Goal: Information Seeking & Learning: Learn about a topic

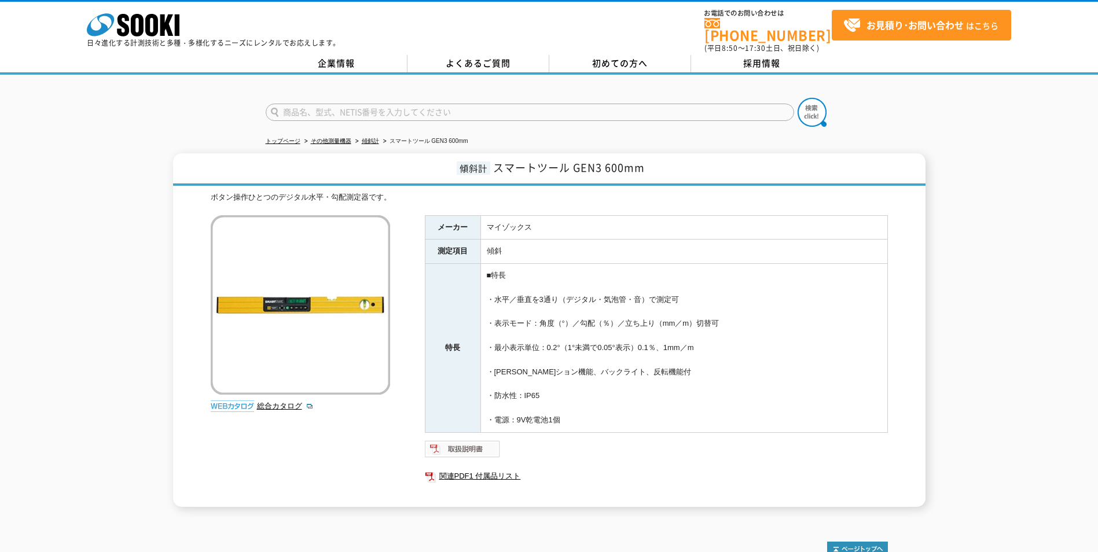
click at [465, 440] on img at bounding box center [463, 449] width 76 height 19
click at [288, 402] on link "総合カタログ" at bounding box center [285, 406] width 57 height 9
click at [636, 104] on input "text" at bounding box center [530, 112] width 529 height 17
type input "傾斜計"
click at [798, 98] on button at bounding box center [812, 112] width 29 height 29
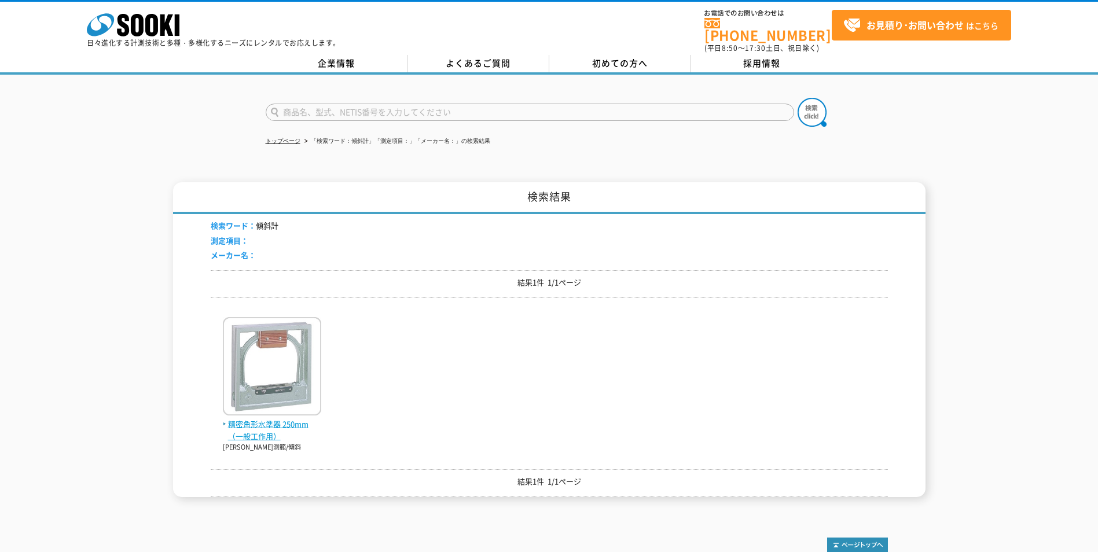
click at [306, 389] on img at bounding box center [272, 367] width 98 height 101
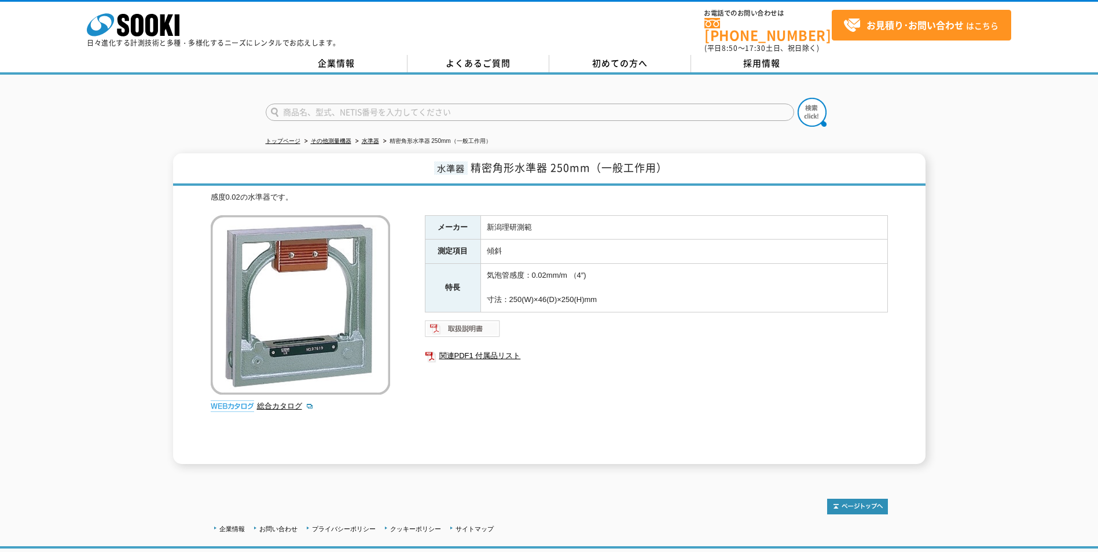
click at [458, 327] on img at bounding box center [463, 329] width 76 height 19
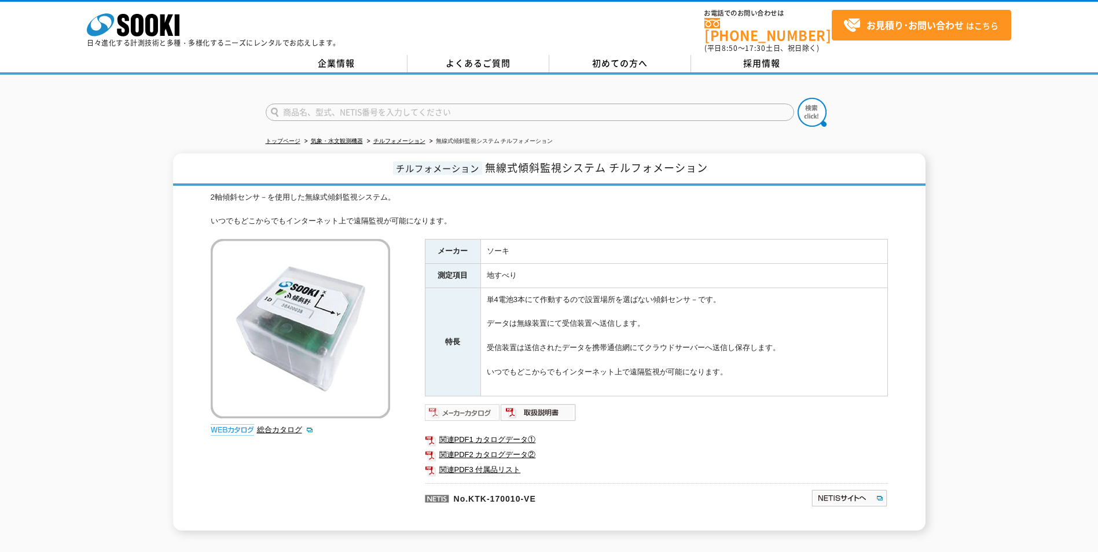
click at [460, 404] on img at bounding box center [463, 413] width 76 height 19
click at [530, 404] on img at bounding box center [539, 413] width 76 height 19
click at [503, 434] on link "関連PDF1 カタログデータ①" at bounding box center [656, 440] width 463 height 15
click at [481, 448] on link "関連PDF2 カタログデータ②" at bounding box center [656, 455] width 463 height 15
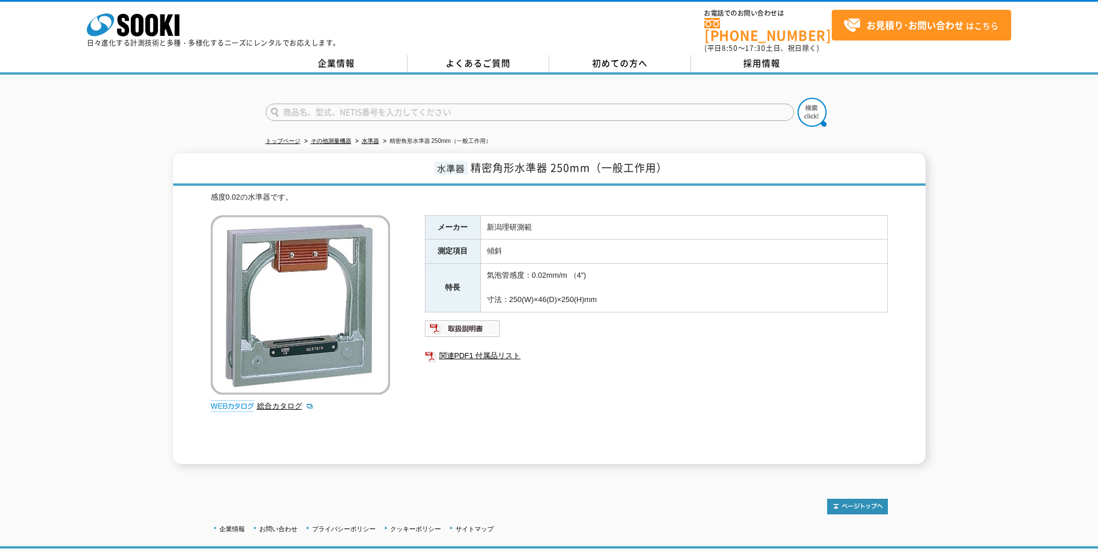
click at [427, 104] on input "text" at bounding box center [530, 112] width 529 height 17
type input "水平器"
click at [798, 98] on button at bounding box center [812, 112] width 29 height 29
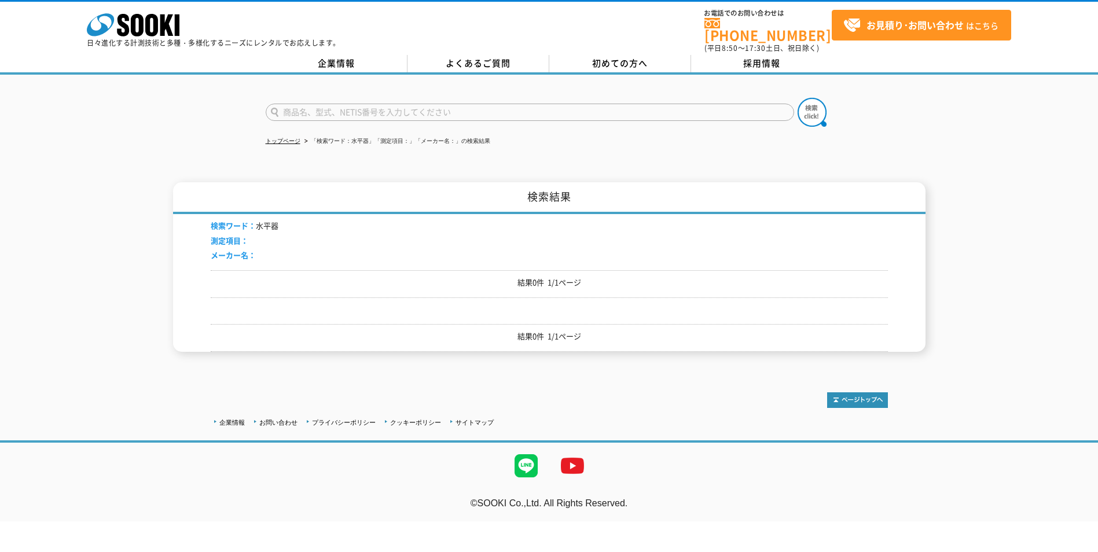
click at [368, 104] on input "text" at bounding box center [530, 112] width 529 height 17
type input "水平"
click at [798, 98] on button at bounding box center [812, 112] width 29 height 29
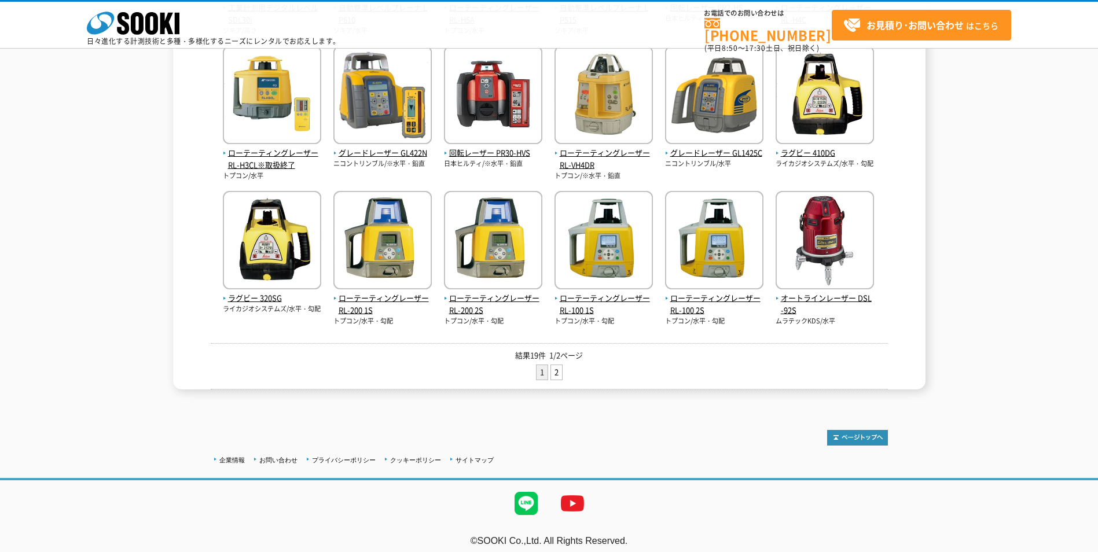
scroll to position [390, 0]
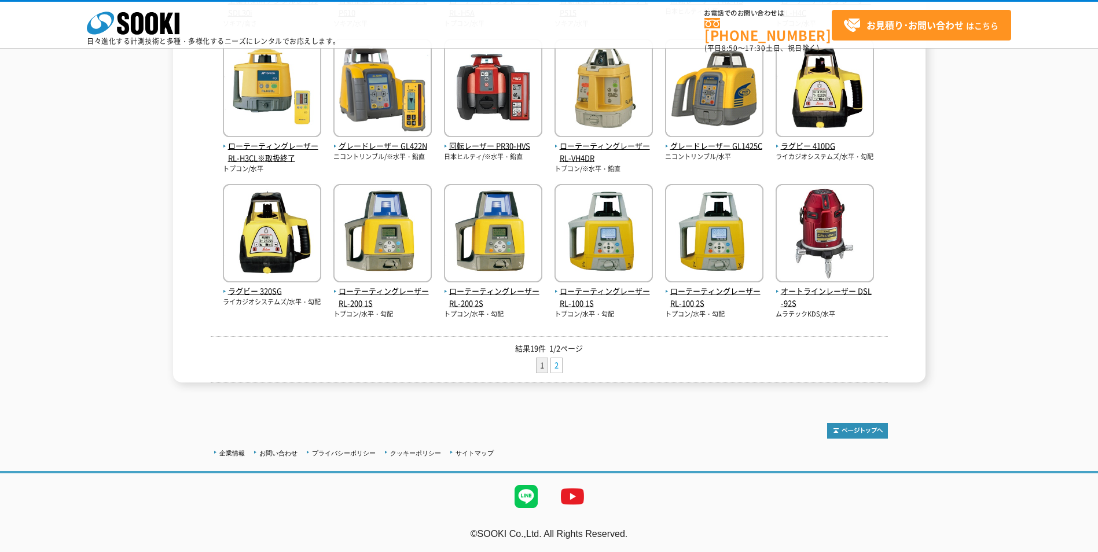
click at [558, 363] on link "2" at bounding box center [556, 365] width 11 height 14
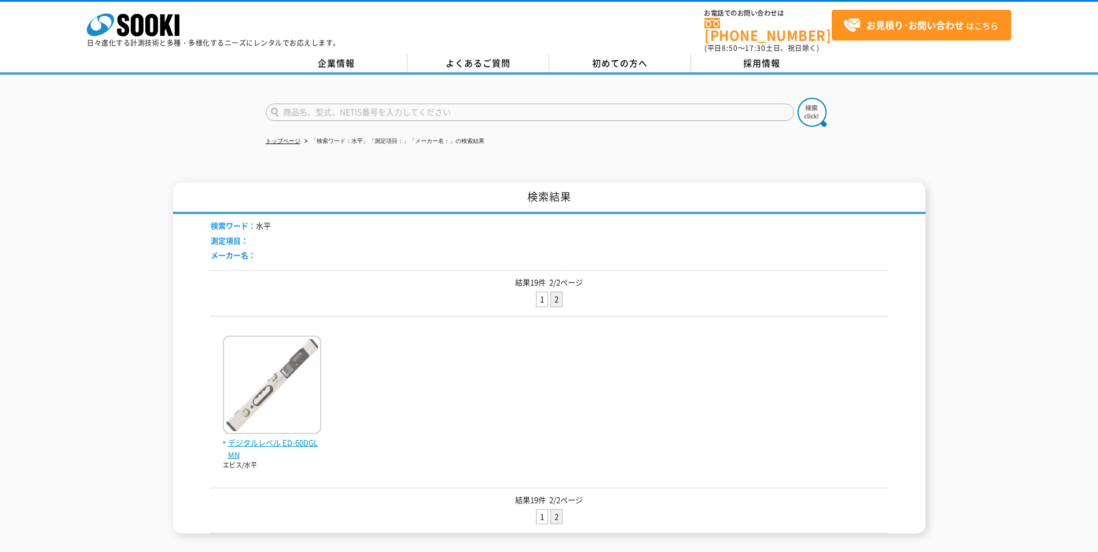
click at [256, 437] on span "デジタルレベル ED-60DGLMN" at bounding box center [272, 449] width 98 height 24
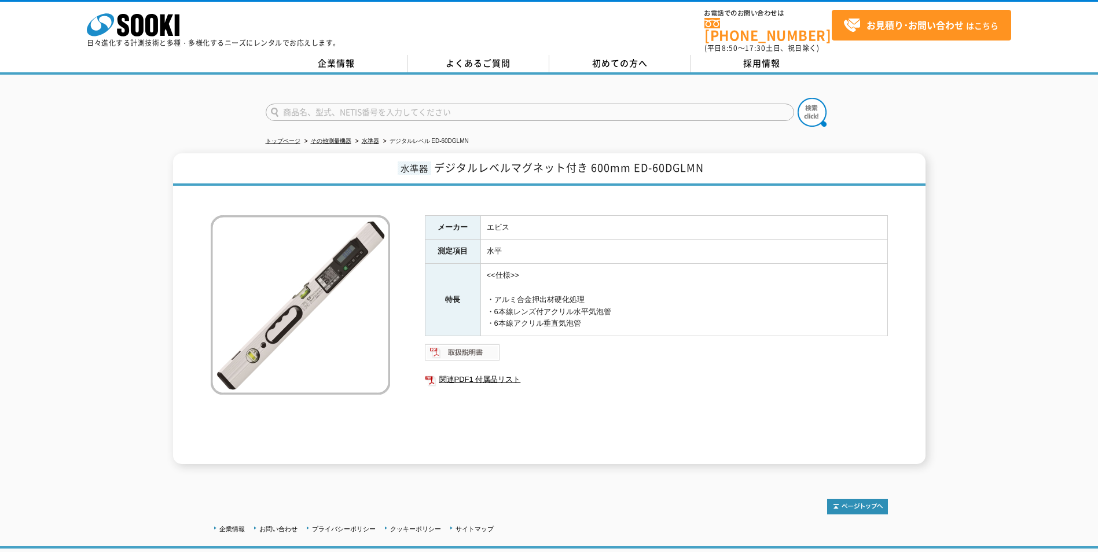
click at [453, 351] on img at bounding box center [463, 352] width 76 height 19
